Goal: Task Accomplishment & Management: Manage account settings

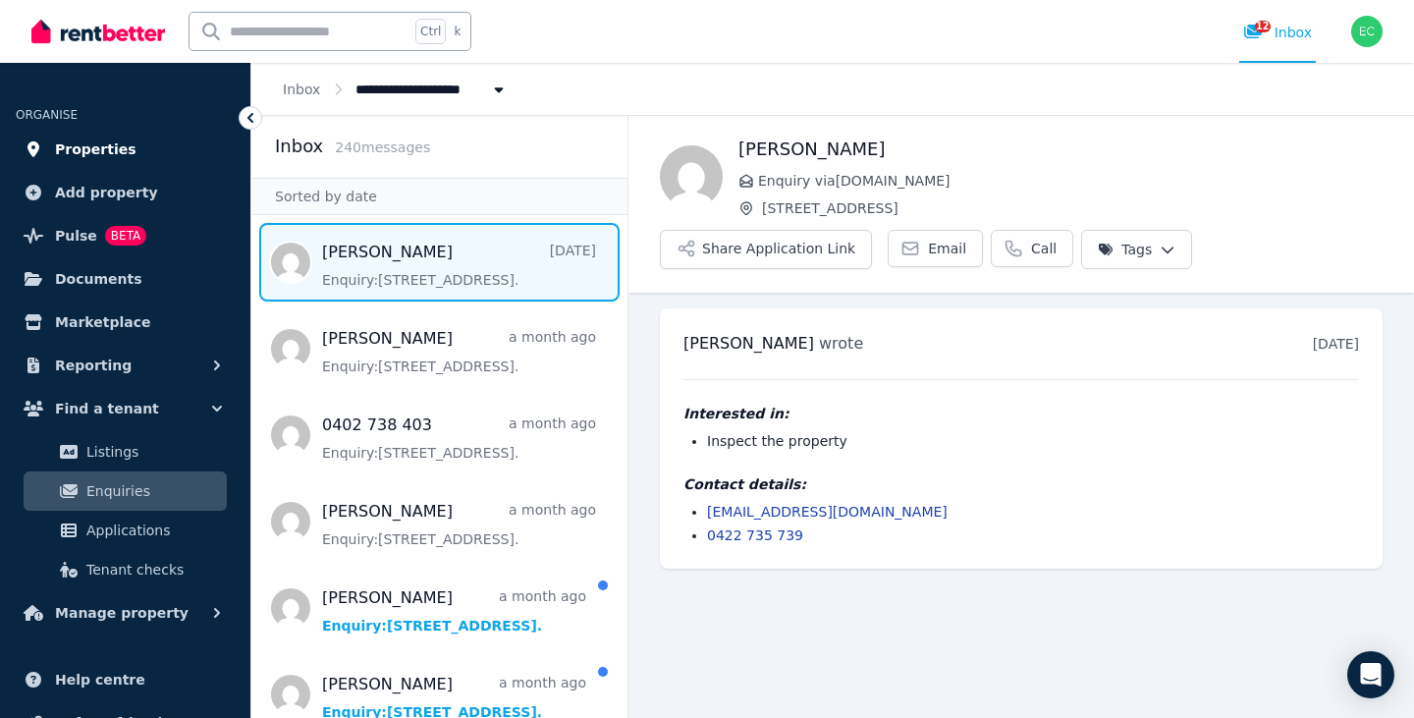
click at [99, 157] on span "Properties" at bounding box center [96, 150] width 82 height 24
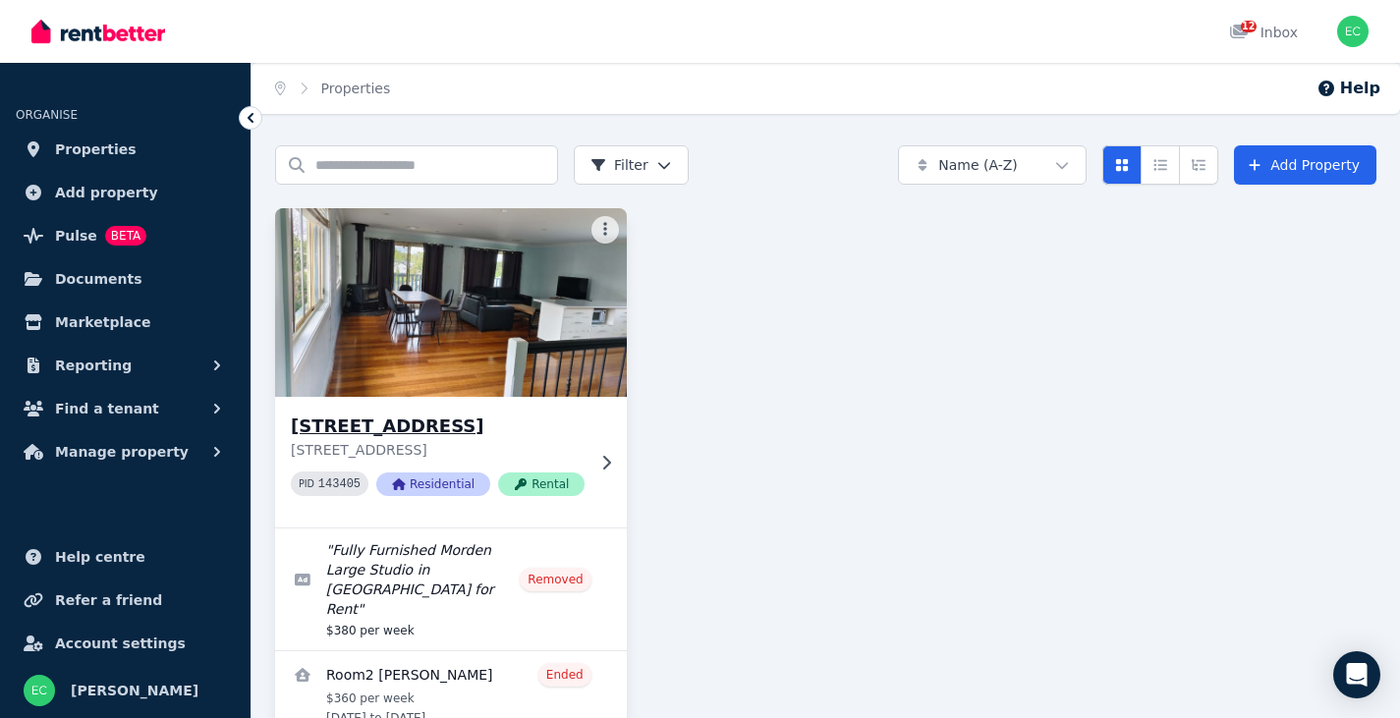
scroll to position [89, 0]
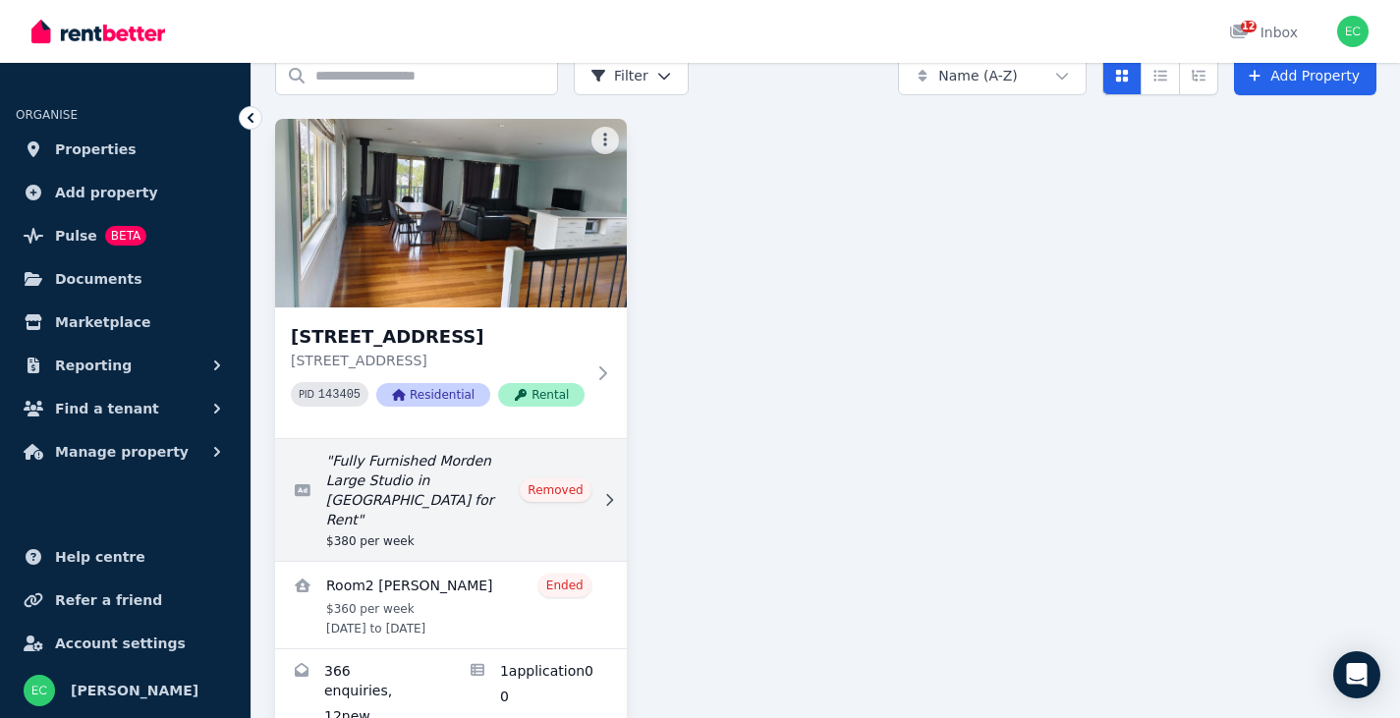
click at [425, 481] on link "Edit listing: Fully Furnished Morden Large Studio in Morisset for Rent" at bounding box center [451, 500] width 352 height 122
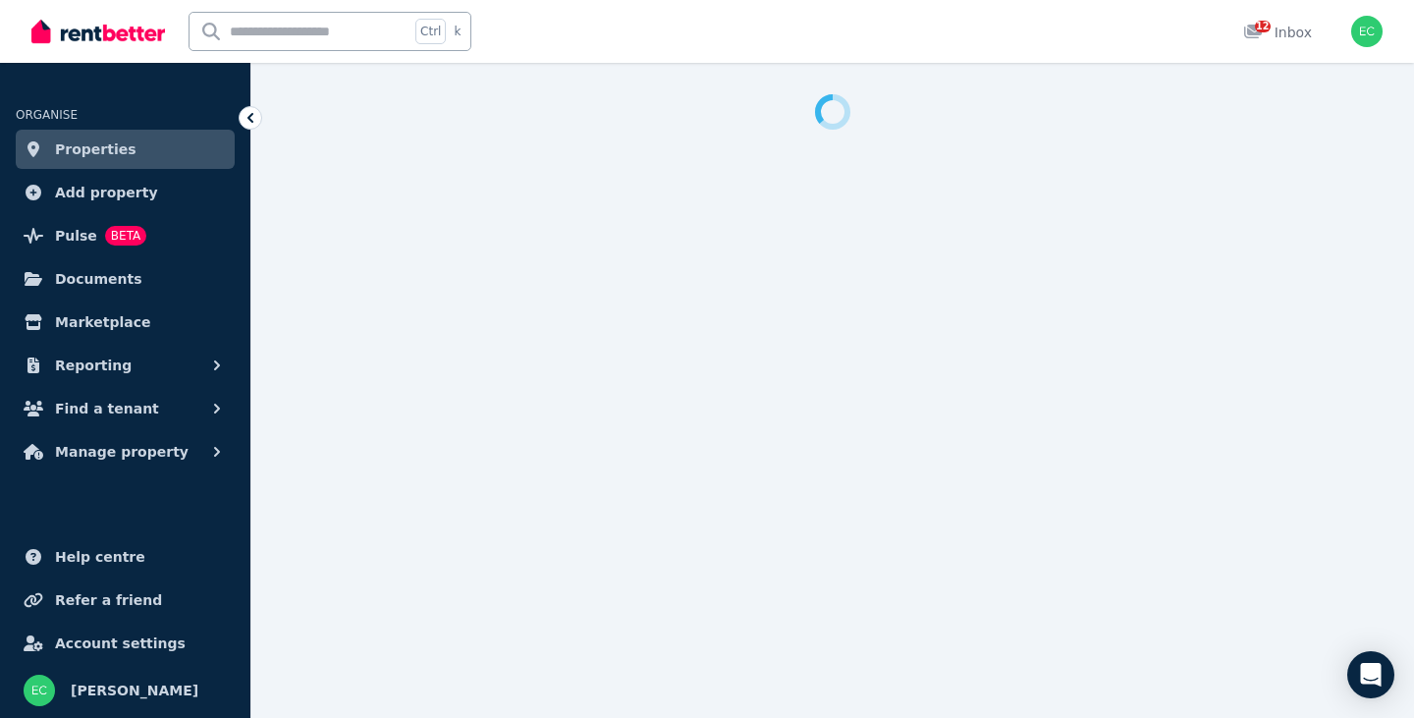
select select "**********"
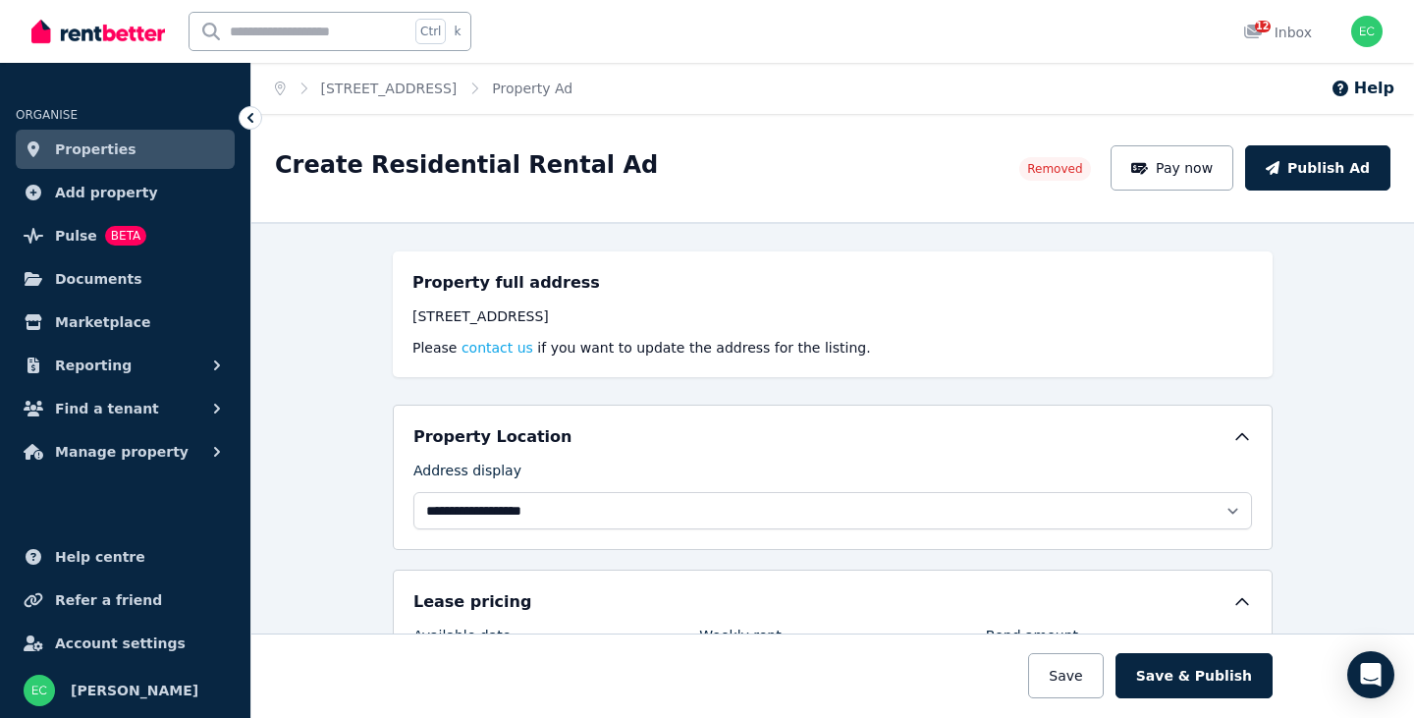
click at [472, 284] on h5 "Property full address" at bounding box center [507, 283] width 188 height 24
click at [96, 146] on span "Properties" at bounding box center [96, 150] width 82 height 24
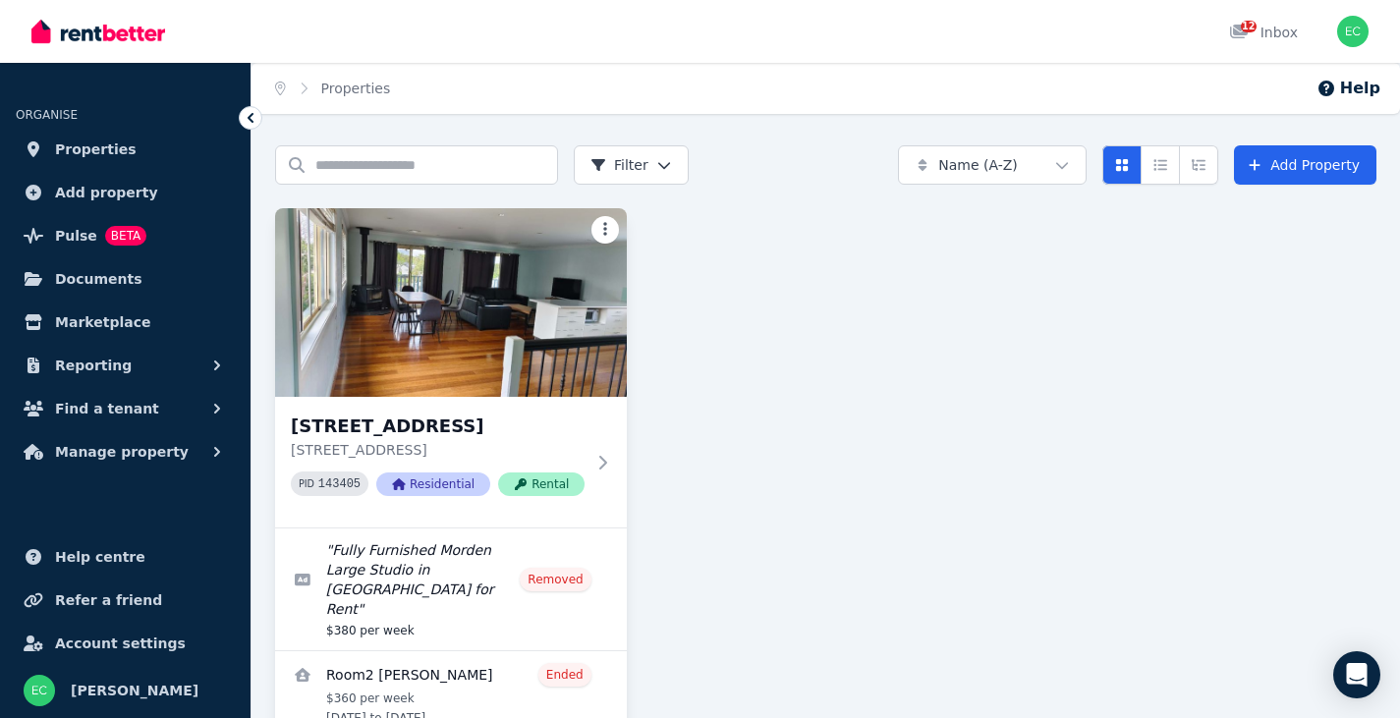
click at [600, 219] on html "Open main menu 12 Inbox Open user menu ORGANISE Properties Add property Pulse B…" at bounding box center [700, 359] width 1400 height 718
click at [721, 291] on html "Open main menu 12 Inbox Open user menu ORGANISE Properties Add property Pulse B…" at bounding box center [700, 359] width 1400 height 718
click at [106, 189] on span "Add property" at bounding box center [106, 193] width 103 height 24
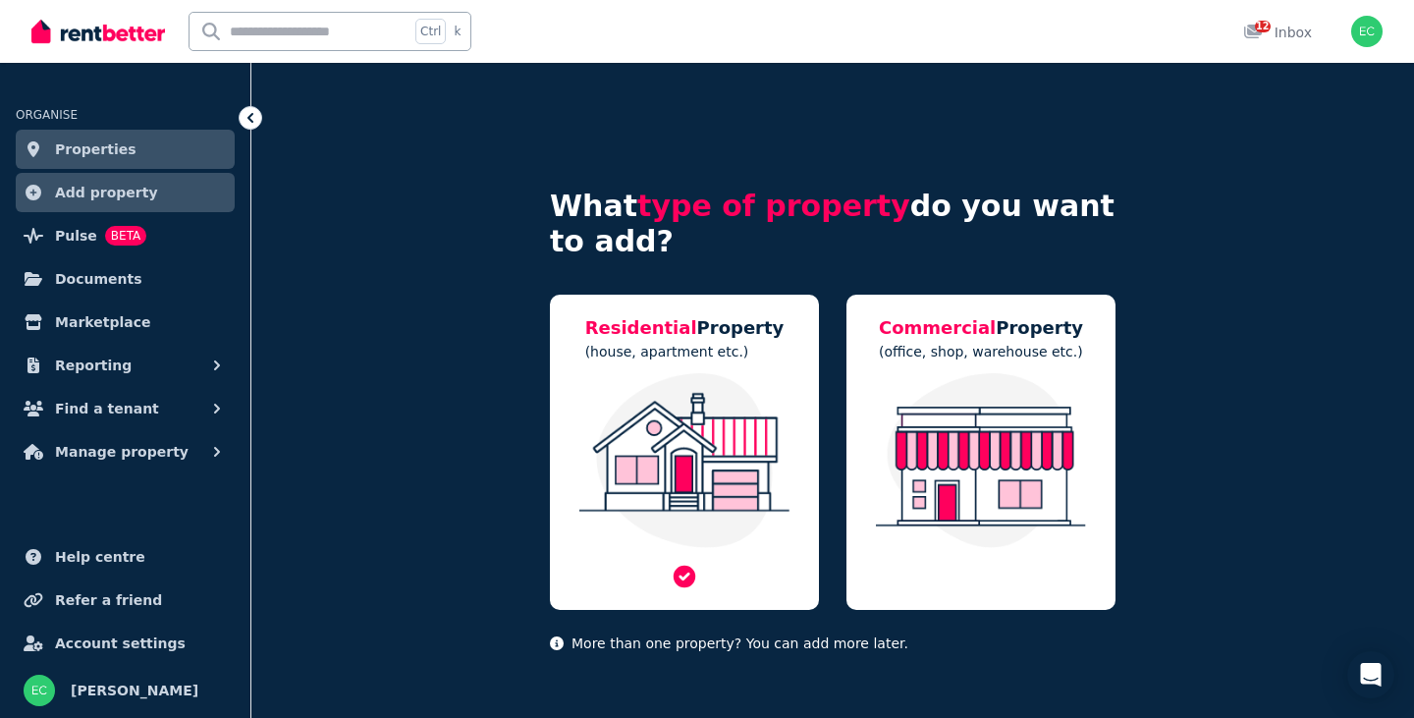
click at [659, 369] on div "Residential Property (house, apartment etc.)" at bounding box center [684, 452] width 269 height 315
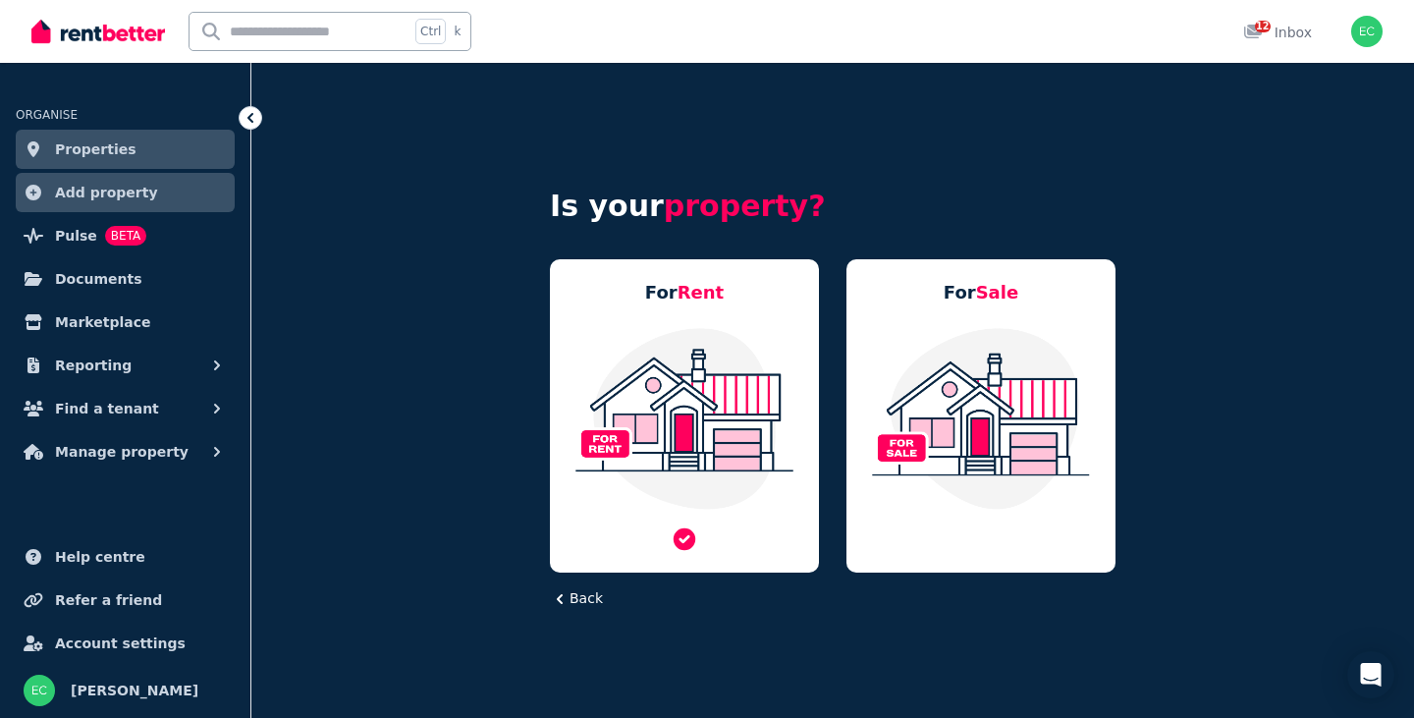
click at [674, 348] on img at bounding box center [685, 418] width 230 height 185
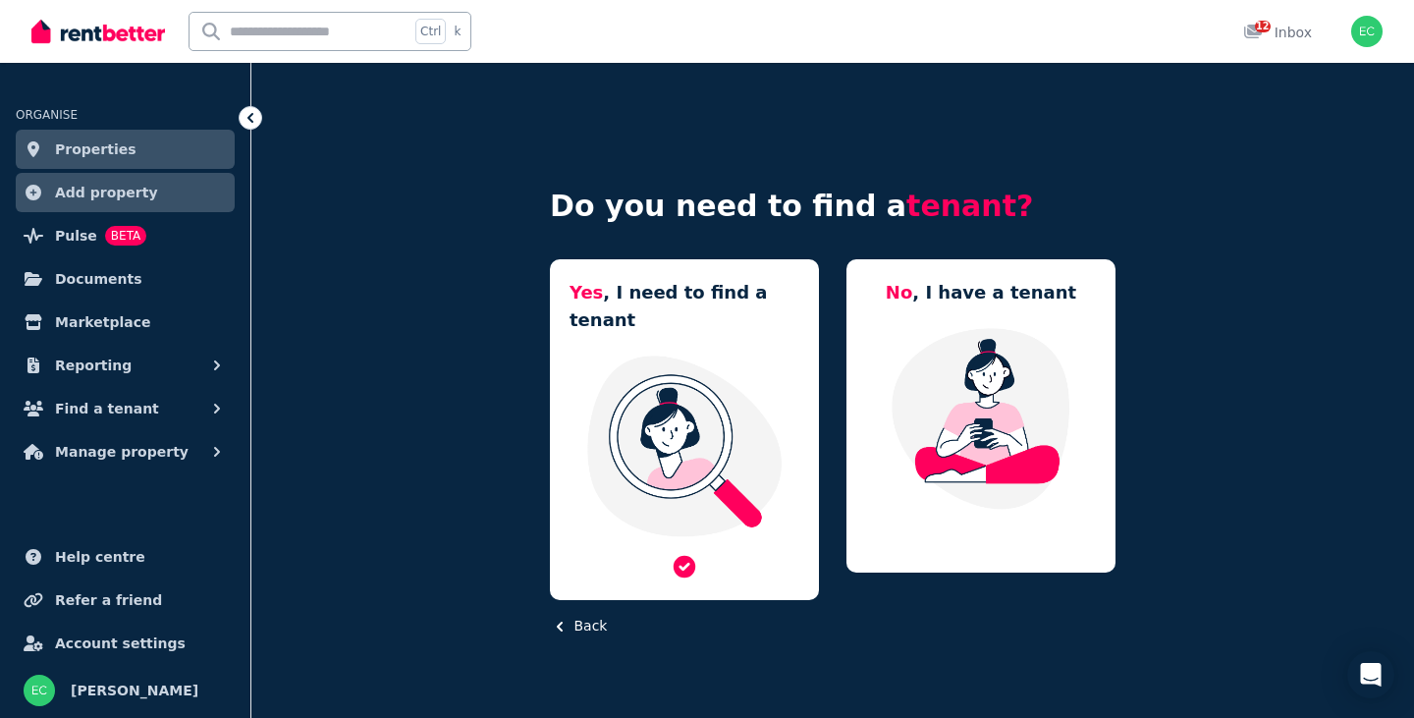
click at [682, 405] on img at bounding box center [685, 446] width 230 height 185
